Goal: Task Accomplishment & Management: Manage account settings

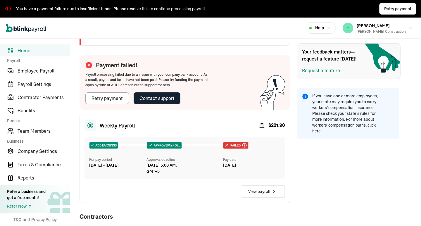
scroll to position [97, 0]
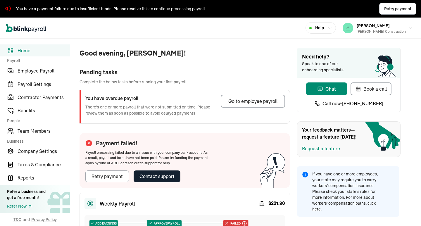
scroll to position [49, 0]
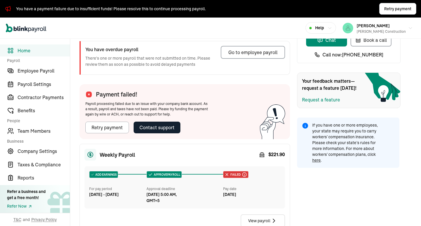
click at [215, 222] on div "View payroll" at bounding box center [185, 221] width 201 height 13
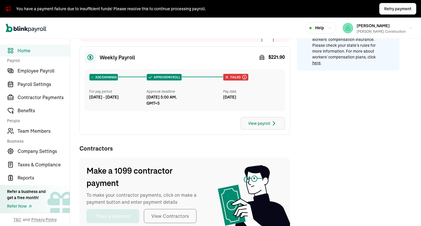
click at [268, 122] on div "View payroll" at bounding box center [263, 123] width 29 height 7
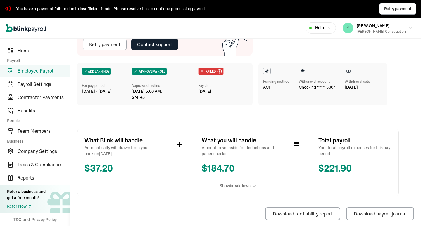
scroll to position [97, 0]
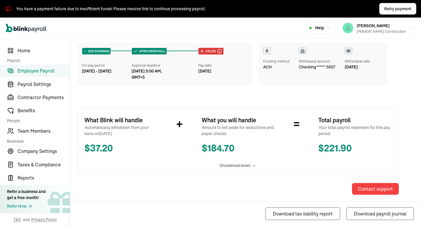
click at [239, 167] on span "Show breakdown" at bounding box center [235, 166] width 31 height 6
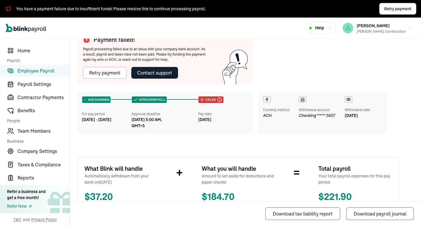
scroll to position [0, 0]
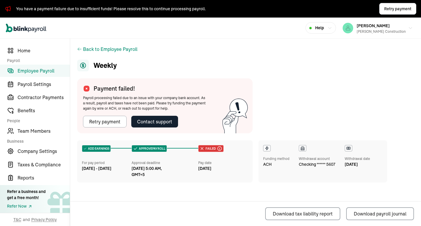
click at [235, 157] on div "Failed We were not able to process this payroll due to an issue with your compa…" at bounding box center [223, 158] width 50 height 27
click at [119, 121] on div "Retry payment" at bounding box center [104, 121] width 31 height 7
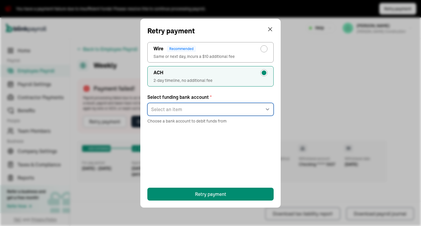
click at [244, 109] on select "Select an item checking ****5607" at bounding box center [211, 109] width 126 height 13
click at [192, 112] on select "Select an item checking ****5607" at bounding box center [211, 109] width 126 height 13
select select "546"
click at [148, 103] on select "Select an item checking ****5607" at bounding box center [211, 109] width 126 height 13
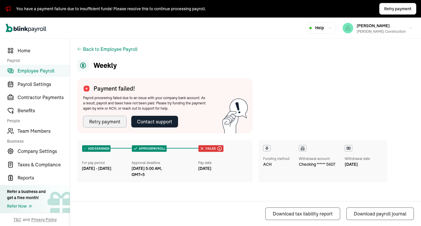
click at [268, 31] on div "Open main menu Help Steve Crossett Crossett Construction" at bounding box center [210, 28] width 421 height 21
click at [30, 152] on span "Company Settings" at bounding box center [44, 151] width 52 height 7
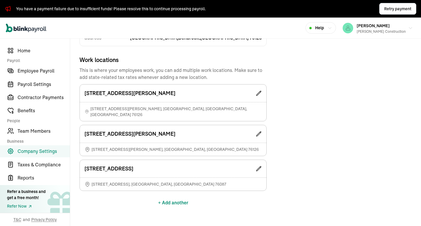
scroll to position [46, 0]
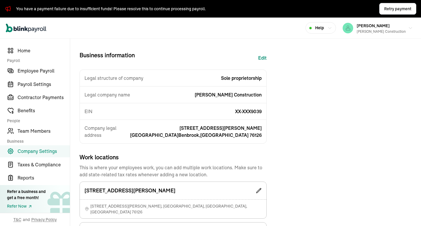
click at [168, 153] on span "Work locations" at bounding box center [173, 157] width 187 height 9
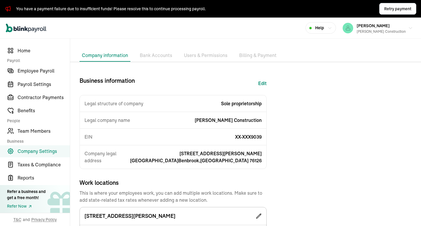
scroll to position [0, 0]
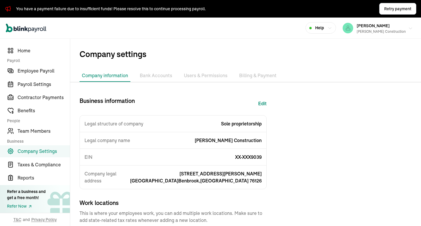
click at [372, 25] on span "Steve Crossett" at bounding box center [373, 25] width 33 height 5
click at [54, 70] on span "Employee Payroll" at bounding box center [44, 70] width 52 height 7
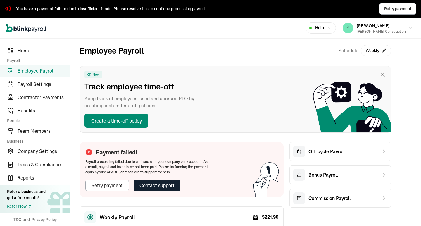
scroll to position [97, 0]
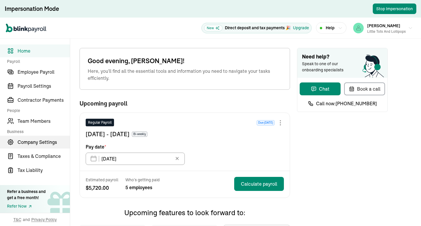
click at [39, 140] on span "Company Settings" at bounding box center [44, 142] width 52 height 7
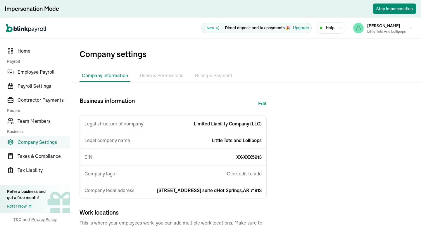
click at [209, 68] on div "Company settings Company information Bank Accounts Users & Permissions Billing …" at bounding box center [245, 178] width 351 height 278
click at [209, 73] on li "Billing & Payment" at bounding box center [214, 76] width 42 height 12
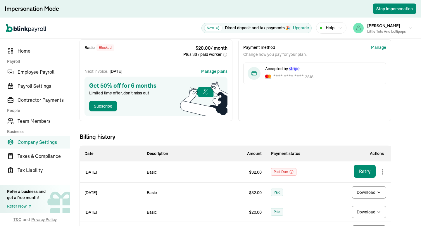
scroll to position [97, 0]
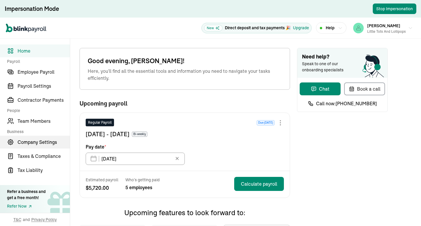
click at [39, 140] on span "Company Settings" at bounding box center [44, 142] width 52 height 7
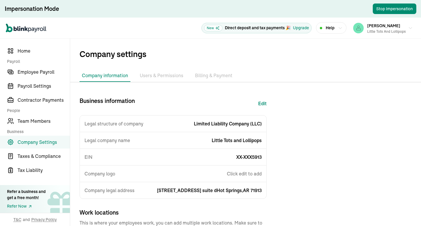
click at [209, 68] on div "Company settings Company information Bank Accounts Users & Permissions Billing …" at bounding box center [245, 178] width 351 height 278
click at [209, 73] on li "Billing & Payment" at bounding box center [214, 76] width 42 height 12
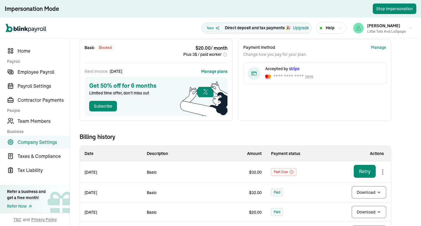
scroll to position [97, 0]
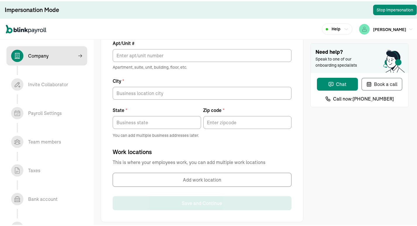
scroll to position [346, 0]
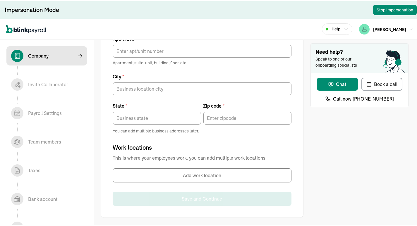
click at [385, 27] on div "[PERSON_NAME]" at bounding box center [382, 28] width 47 height 11
click at [395, 30] on span "[PERSON_NAME]" at bounding box center [389, 28] width 33 height 5
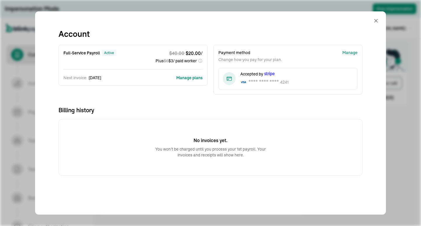
click at [220, 119] on div "No invoices yet. You won’t be charged until you process your 1st payroll. Your …" at bounding box center [211, 147] width 304 height 57
click at [188, 76] on button "Manage plans" at bounding box center [190, 78] width 26 height 6
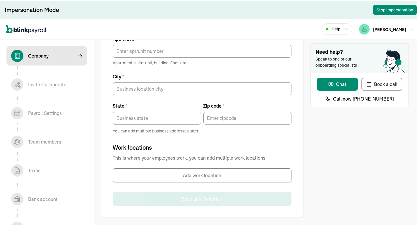
click at [390, 28] on span "[PERSON_NAME]" at bounding box center [389, 28] width 33 height 5
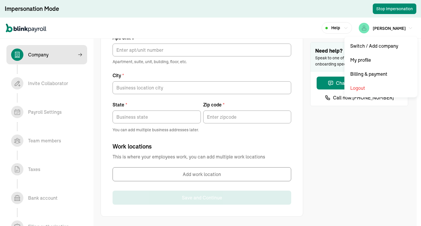
click at [253, 34] on div "Help Kim Martin" at bounding box center [210, 28] width 421 height 21
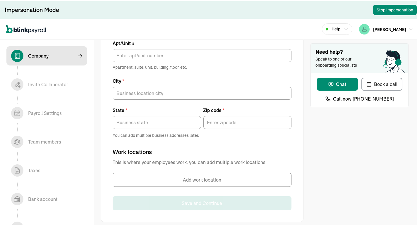
scroll to position [346, 0]
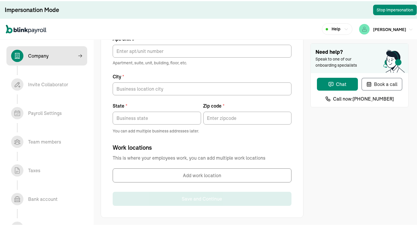
click at [385, 27] on div "[PERSON_NAME]" at bounding box center [382, 28] width 47 height 11
click at [395, 30] on span "[PERSON_NAME]" at bounding box center [389, 28] width 33 height 5
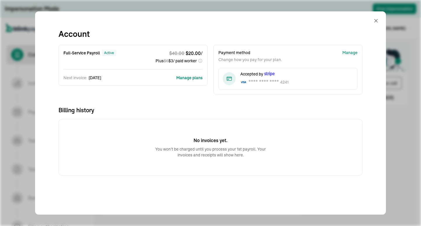
click at [220, 119] on div "No invoices yet. You won’t be charged until you process your 1st payroll. Your …" at bounding box center [211, 147] width 304 height 57
click at [188, 76] on button "Manage plans" at bounding box center [190, 78] width 26 height 6
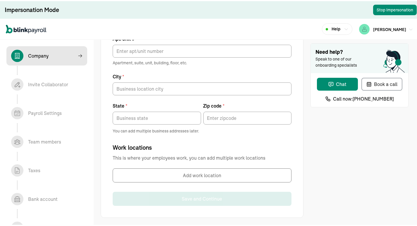
click at [390, 28] on span "[PERSON_NAME]" at bounding box center [389, 28] width 33 height 5
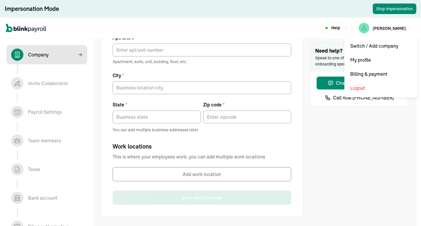
click at [253, 34] on div "Help [PERSON_NAME]" at bounding box center [210, 28] width 421 height 21
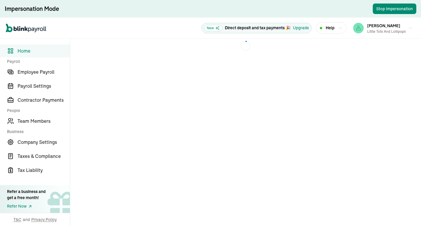
click at [379, 28] on div "[PERSON_NAME] Little Tots and Lollipops" at bounding box center [387, 28] width 39 height 12
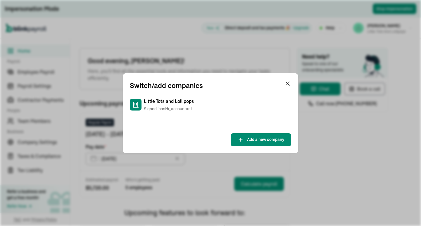
type input "[DATE]"
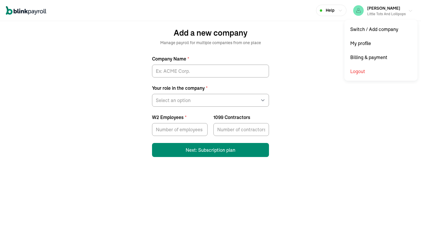
click at [376, 10] on span "[PERSON_NAME]" at bounding box center [384, 8] width 33 height 5
click at [325, 76] on div "Help [PERSON_NAME] Little Tots and Lollipops Add a new company Manage payroll f…" at bounding box center [210, 82] width 421 height 164
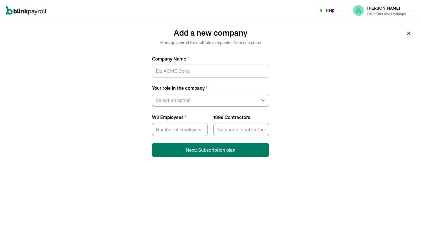
click at [244, 147] on button "Next: Subscription plan" at bounding box center [210, 150] width 117 height 14
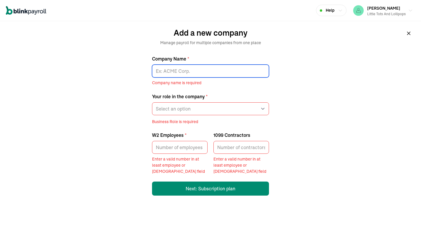
click at [202, 72] on input "Company Name *" at bounding box center [210, 71] width 117 height 13
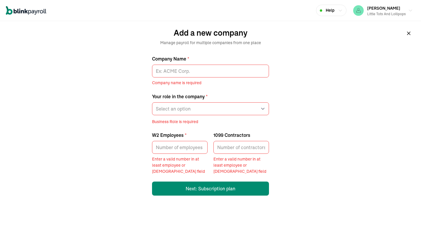
click at [199, 52] on div "Add a new company Manage payroll for multiple companies from one place Company …" at bounding box center [210, 112] width 131 height 182
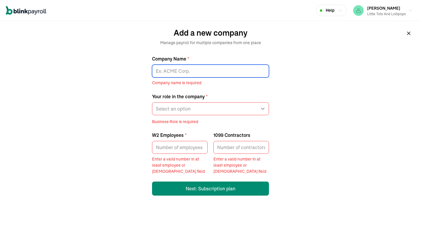
click at [217, 70] on input "Company Name *" at bounding box center [210, 71] width 117 height 13
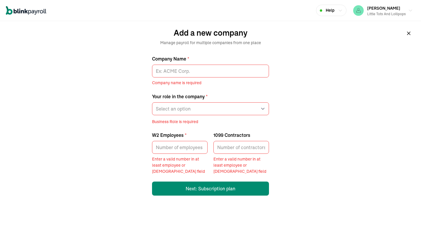
click at [227, 46] on span "Manage payroll for multiple companies from one place" at bounding box center [210, 43] width 101 height 6
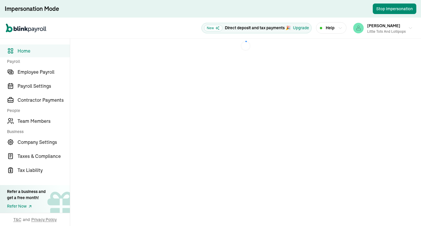
click at [379, 28] on div "[PERSON_NAME] Little Tots and Lollipops" at bounding box center [387, 28] width 39 height 12
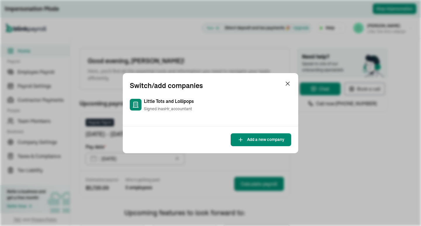
type input "[DATE]"
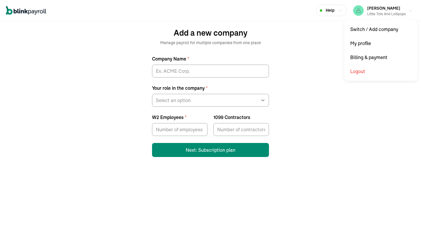
click at [376, 10] on span "[PERSON_NAME]" at bounding box center [384, 8] width 33 height 5
click at [325, 76] on div "Help [PERSON_NAME] Little Tots and Lollipops Add a new company Manage payroll f…" at bounding box center [210, 82] width 421 height 164
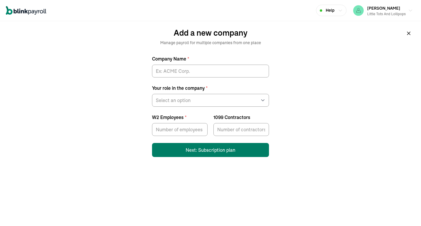
click at [244, 147] on button "Next: Subscription plan" at bounding box center [210, 150] width 117 height 14
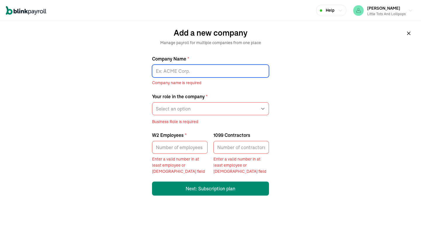
click at [202, 72] on input "Company Name *" at bounding box center [210, 71] width 117 height 13
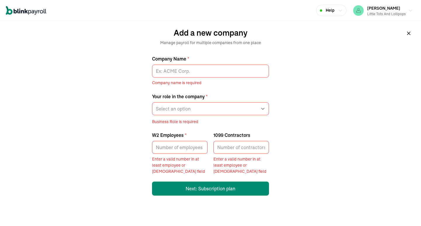
click at [199, 52] on div "Add a new company Manage payroll for multiple companies from one place Company …" at bounding box center [210, 112] width 131 height 182
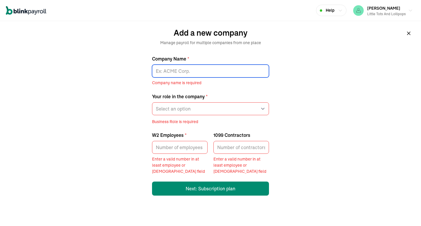
click at [217, 70] on input "Company Name *" at bounding box center [210, 71] width 117 height 13
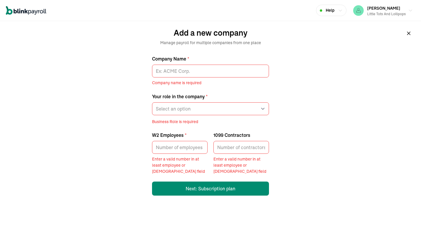
click at [227, 46] on span "Manage payroll for multiple companies from one place" at bounding box center [210, 43] width 101 height 6
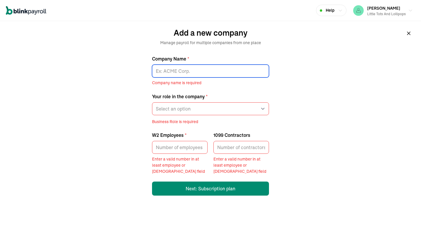
click at [179, 68] on input "Company Name *" at bounding box center [210, 71] width 117 height 13
paste input "Kim Martin"
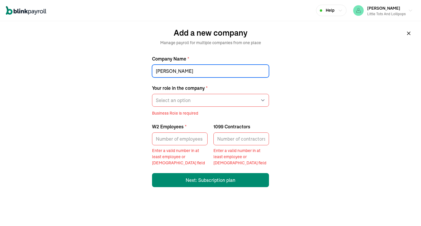
type input "Kim Martin"
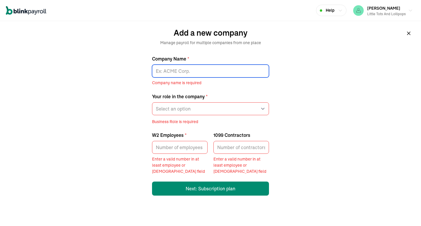
click at [179, 68] on input "Company Name *" at bounding box center [210, 71] width 117 height 13
paste input "[PERSON_NAME]"
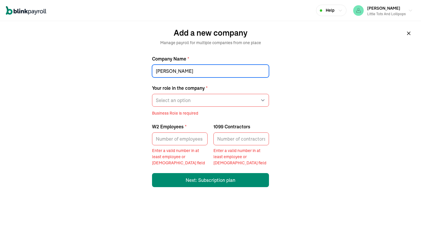
type input "[PERSON_NAME]"
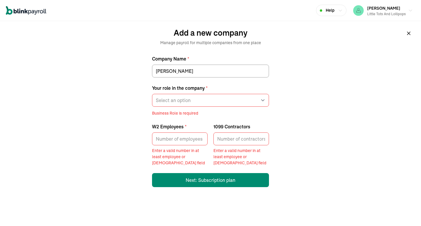
click at [119, 106] on div "Help [PERSON_NAME] Little Tots and Lollipops Add a new company Manage payroll f…" at bounding box center [210, 97] width 421 height 194
click at [177, 109] on div "Your role in the company * Select an option Business owner HR CPA / Accountant …" at bounding box center [210, 101] width 117 height 32
click at [181, 98] on select "Select an option Business owner HR CPA / Accountant Other" at bounding box center [210, 100] width 117 height 13
click at [122, 116] on div "Help [PERSON_NAME] Little Tots and Lollipops Add a new company Manage payroll f…" at bounding box center [210, 97] width 421 height 194
click at [385, 11] on div "Little Tots and Lollipops" at bounding box center [387, 13] width 39 height 5
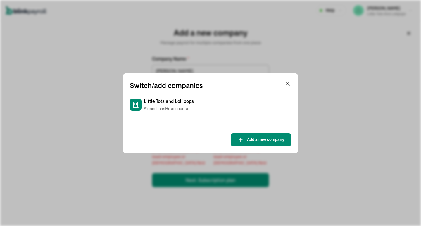
click at [161, 105] on div "Little Tots and Lollipops Signed in as Hr_accountant" at bounding box center [169, 105] width 50 height 14
click at [137, 104] on icon at bounding box center [136, 104] width 0 height 0
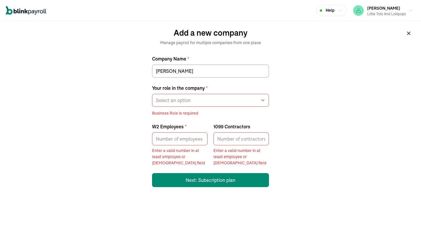
click at [411, 34] on icon at bounding box center [409, 33] width 6 height 6
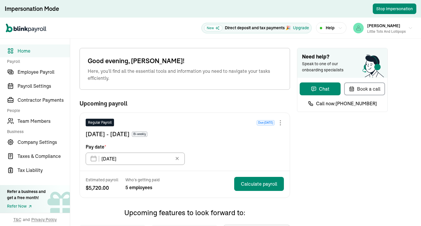
type input "[DATE]"
click at [389, 28] on span "[PERSON_NAME]" at bounding box center [384, 25] width 33 height 5
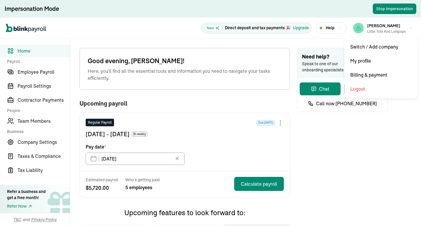
click at [370, 28] on span "[PERSON_NAME]" at bounding box center [384, 25] width 33 height 5
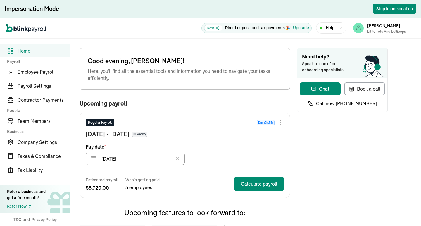
click at [387, 29] on div "Little Tots and Lollipops" at bounding box center [387, 31] width 39 height 5
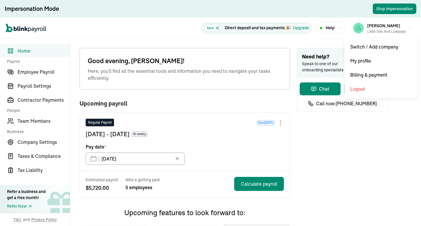
click at [387, 29] on div "Little Tots and Lollipops" at bounding box center [387, 31] width 39 height 5
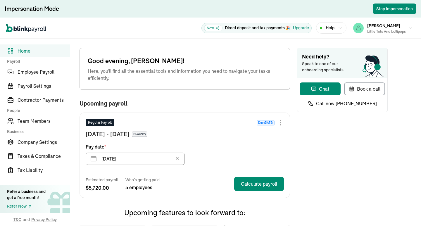
click at [379, 16] on div "Impersonation Mode Stop Impersonation" at bounding box center [210, 9] width 421 height 18
click at [379, 23] on span "[PERSON_NAME]" at bounding box center [384, 25] width 33 height 5
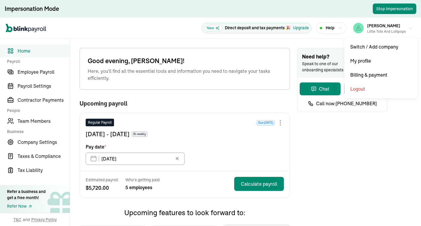
click at [362, 22] on div "[PERSON_NAME] Little Tots and Lollipops" at bounding box center [380, 28] width 53 height 12
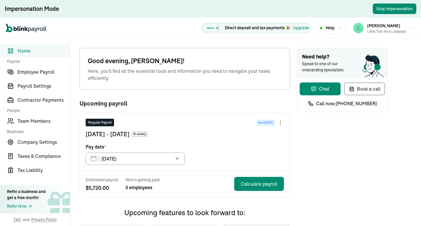
click at [349, 15] on div "Impersonation Mode Stop Impersonation" at bounding box center [210, 9] width 421 height 18
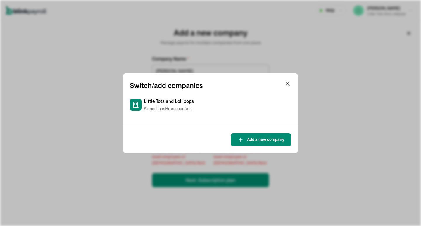
click at [161, 105] on div "Little Tots and Lollipops Signed in as Hr_accountant" at bounding box center [169, 105] width 50 height 14
click at [137, 104] on icon at bounding box center [136, 104] width 0 height 0
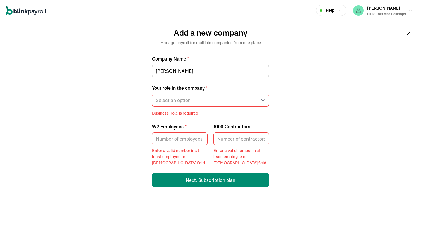
click at [411, 34] on icon at bounding box center [409, 33] width 6 height 6
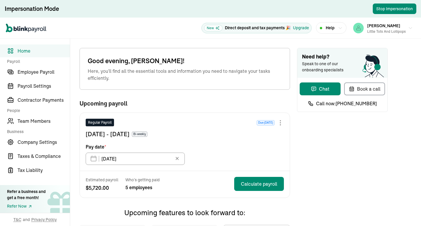
type input "[DATE]"
click at [389, 28] on span "[PERSON_NAME]" at bounding box center [384, 25] width 33 height 5
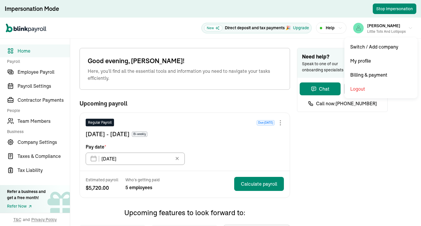
click at [370, 28] on span "[PERSON_NAME]" at bounding box center [384, 25] width 33 height 5
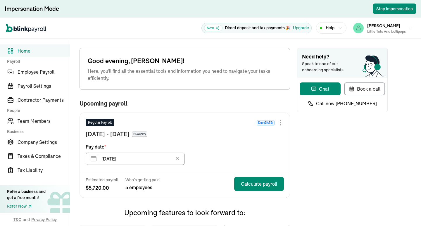
click at [387, 29] on div "Little Tots and Lollipops" at bounding box center [387, 31] width 39 height 5
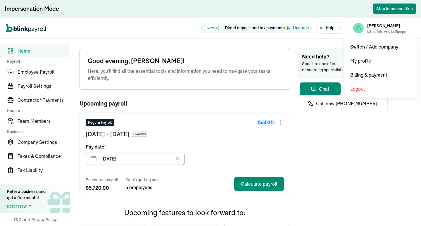
click at [387, 29] on div "Little Tots and Lollipops" at bounding box center [387, 31] width 39 height 5
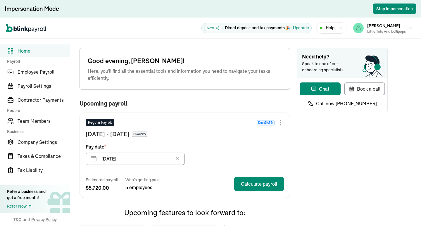
click at [379, 16] on div "Impersonation Mode Stop Impersonation" at bounding box center [210, 9] width 421 height 18
click at [379, 23] on span "[PERSON_NAME]" at bounding box center [384, 25] width 33 height 5
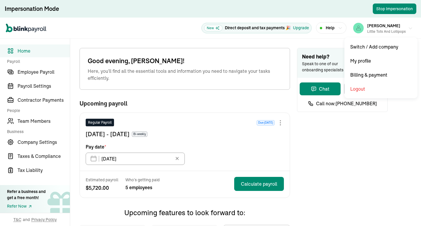
click at [362, 22] on div "[PERSON_NAME] Little Tots and Lollipops" at bounding box center [380, 28] width 53 height 12
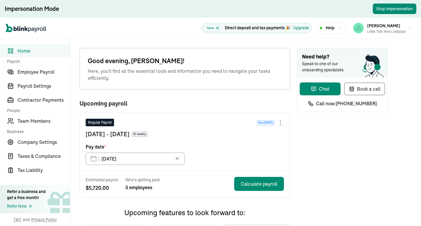
click at [349, 15] on div "Impersonation Mode Stop Impersonation" at bounding box center [210, 9] width 421 height 18
